Goal: Find specific page/section: Find specific page/section

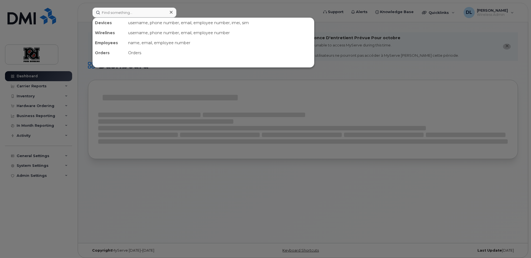
click at [135, 10] on input at bounding box center [134, 12] width 84 height 10
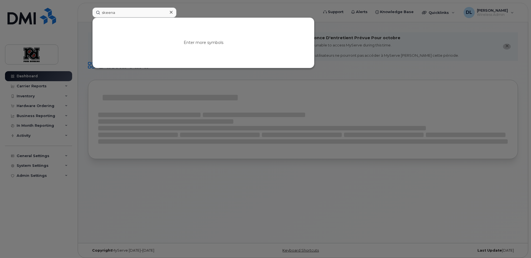
type input "skeena"
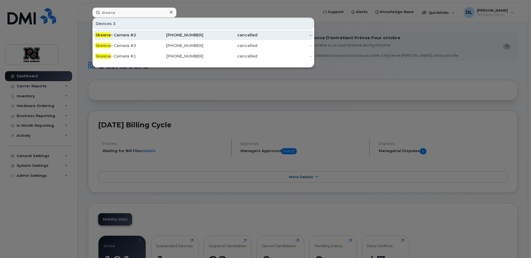
click at [175, 31] on div "780-660-5417" at bounding box center [177, 35] width 54 height 10
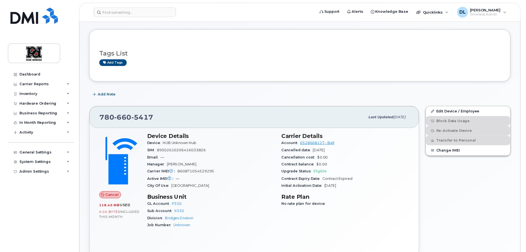
scroll to position [109, 0]
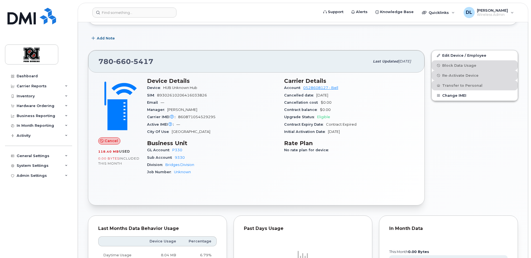
click at [415, 142] on div "Carrier Details Account 0528608127 - Bell Cancelled date Jun 09, 2023 Cancellat…" at bounding box center [349, 128] width 137 height 109
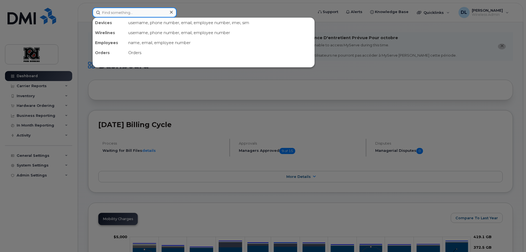
click at [140, 14] on input at bounding box center [134, 12] width 84 height 10
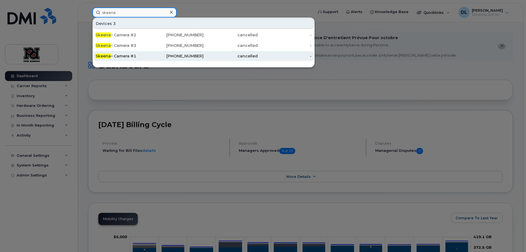
type input "skeena"
click at [130, 55] on div "Skeena – Camera #1" at bounding box center [122, 56] width 54 height 6
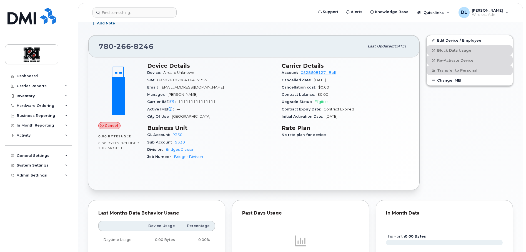
scroll to position [395, 0]
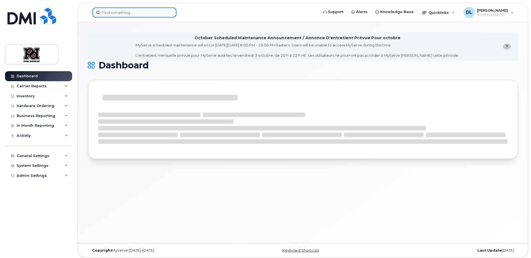
click at [117, 12] on input at bounding box center [134, 12] width 84 height 10
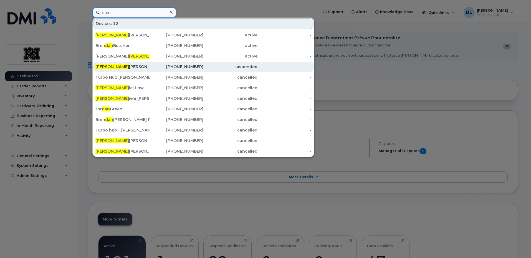
type input "dan"
click at [115, 69] on div "Dan Erker" at bounding box center [122, 67] width 54 height 6
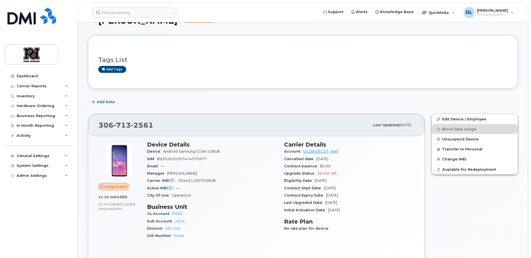
scroll to position [46, 0]
